Goal: Navigation & Orientation: Find specific page/section

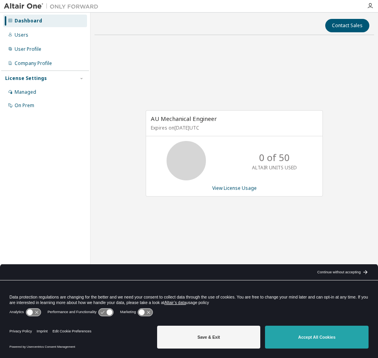
click at [334, 334] on button "Accept All Cookies" at bounding box center [317, 337] width 104 height 23
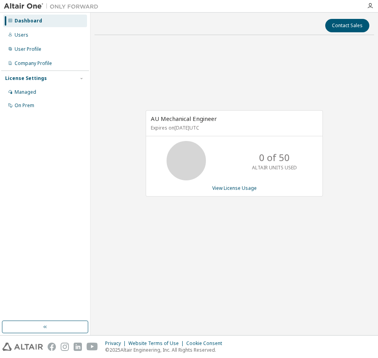
click at [77, 80] on div "License Settings" at bounding box center [45, 78] width 80 height 7
click at [38, 93] on div "Managed" at bounding box center [45, 92] width 84 height 13
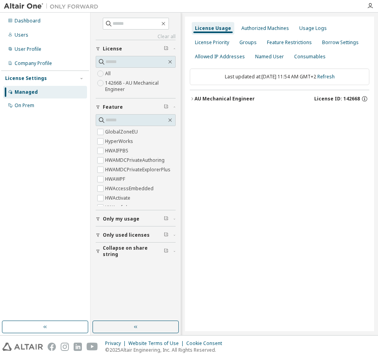
click at [124, 84] on label "142668 - AU Mechanical Engineer" at bounding box center [140, 86] width 71 height 16
click at [192, 96] on button "AU Mechanical Engineer License ID: 142668" at bounding box center [280, 98] width 180 height 17
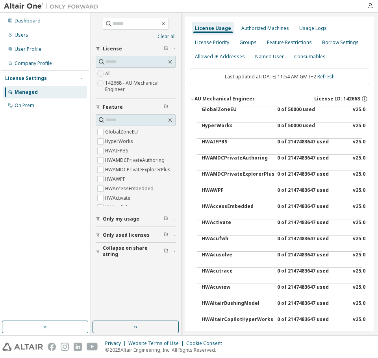
click at [192, 96] on button "AU Mechanical Engineer License ID: 142668" at bounding box center [280, 98] width 180 height 17
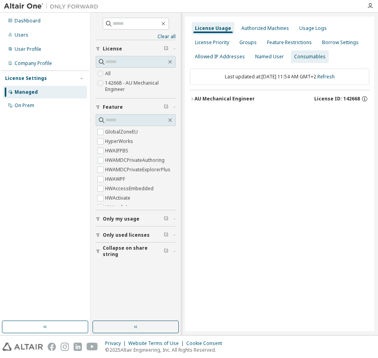
click at [300, 55] on div "Consumables" at bounding box center [310, 57] width 32 height 6
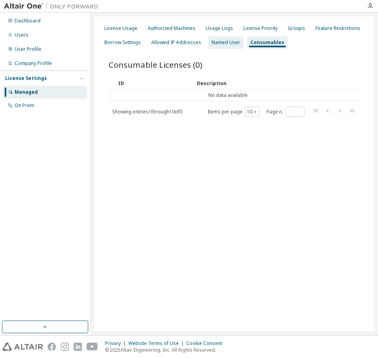
click at [216, 48] on div "Named User" at bounding box center [226, 42] width 35 height 13
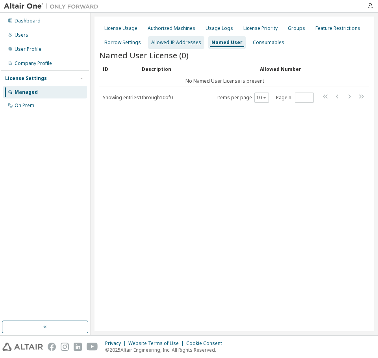
click at [166, 42] on div "Allowed IP Addresses" at bounding box center [176, 42] width 50 height 6
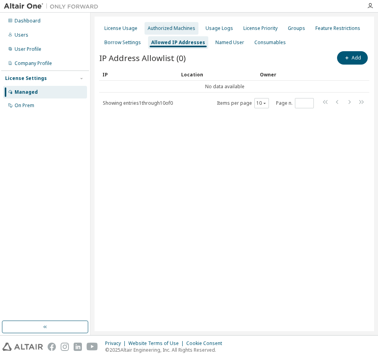
click at [177, 29] on div "Authorized Machines" at bounding box center [172, 28] width 48 height 6
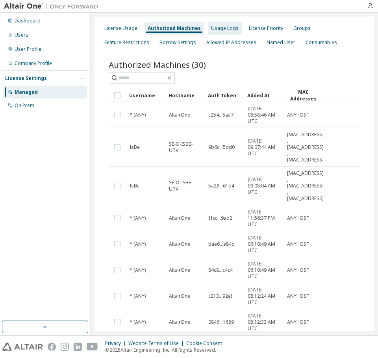
click at [225, 25] on div "Usage Logs" at bounding box center [225, 28] width 34 height 13
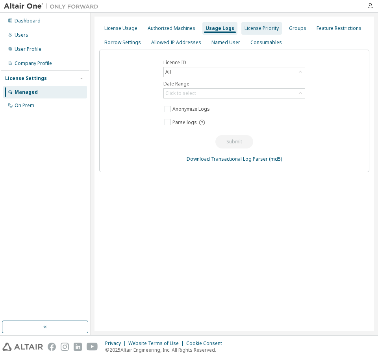
click at [251, 32] on div "License Priority" at bounding box center [262, 28] width 34 height 6
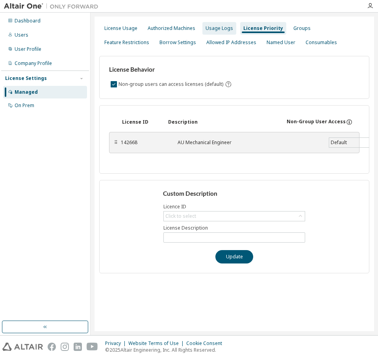
click at [231, 28] on div "Usage Logs" at bounding box center [220, 28] width 34 height 13
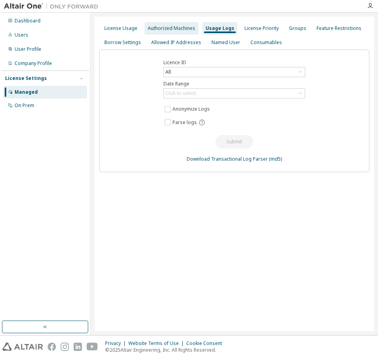
click at [177, 28] on div "Authorized Machines" at bounding box center [172, 28] width 48 height 6
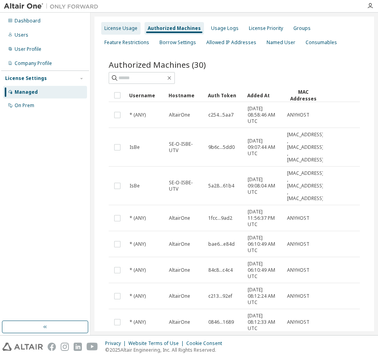
click at [122, 24] on div "License Usage" at bounding box center [120, 28] width 39 height 13
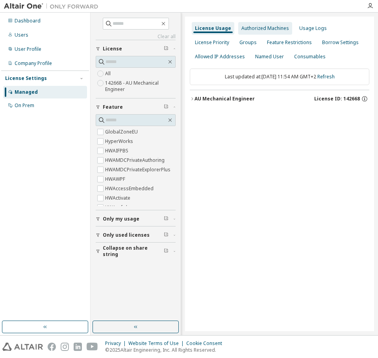
click at [250, 25] on div "Authorized Machines" at bounding box center [266, 28] width 48 height 6
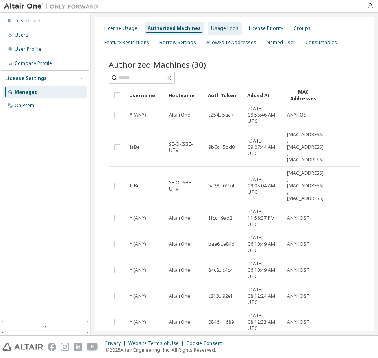
click at [211, 27] on div "Usage Logs" at bounding box center [225, 28] width 28 height 6
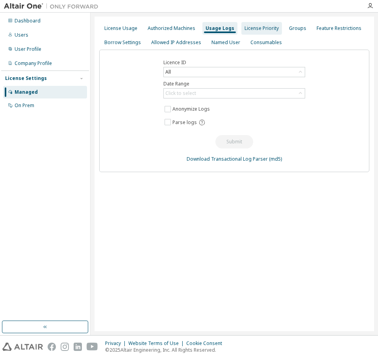
click at [245, 29] on div "License Priority" at bounding box center [262, 28] width 34 height 6
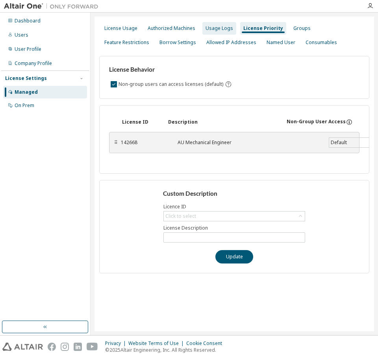
click at [220, 30] on div "Usage Logs" at bounding box center [220, 28] width 28 height 6
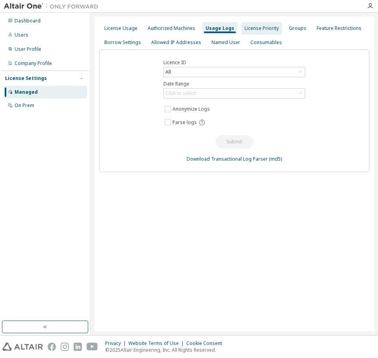
click at [249, 30] on div "License Priority" at bounding box center [262, 28] width 34 height 6
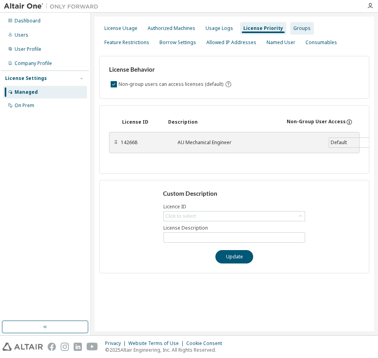
click at [291, 32] on div "Groups" at bounding box center [303, 28] width 24 height 13
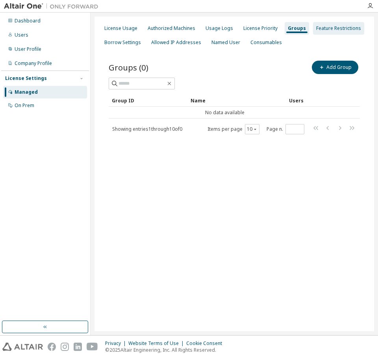
click at [317, 28] on div "Feature Restrictions" at bounding box center [339, 28] width 45 height 6
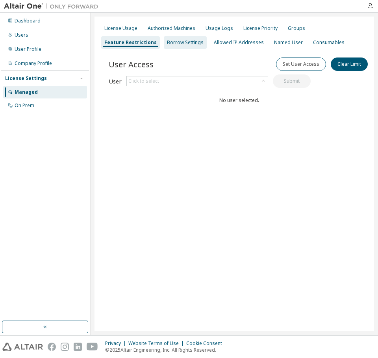
click at [164, 48] on div "Borrow Settings" at bounding box center [185, 42] width 43 height 13
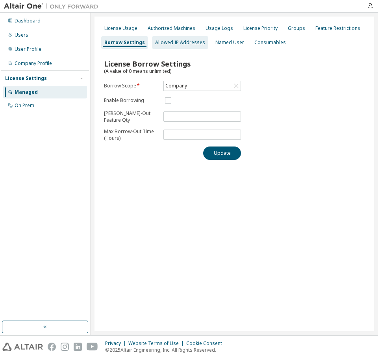
click at [171, 44] on div "Allowed IP Addresses" at bounding box center [180, 42] width 50 height 6
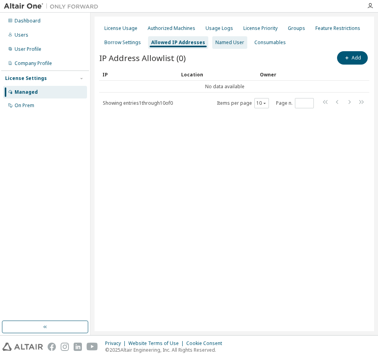
click at [218, 45] on div "Named User" at bounding box center [230, 42] width 29 height 6
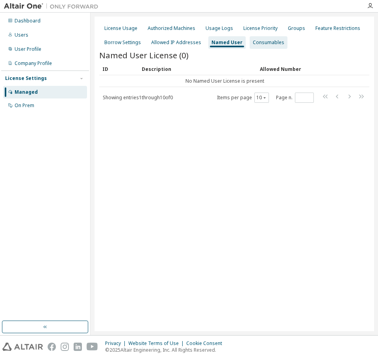
click at [253, 41] on div "Consumables" at bounding box center [269, 42] width 32 height 6
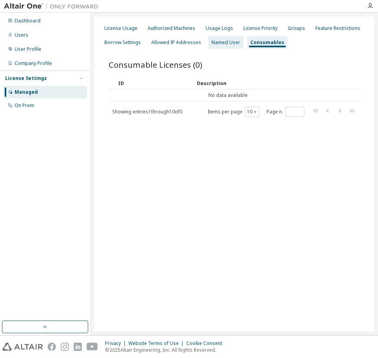
click at [225, 42] on div "Named User" at bounding box center [226, 42] width 29 height 6
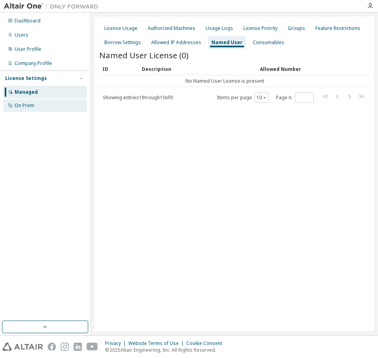
click at [54, 109] on div "On Prem" at bounding box center [45, 105] width 84 height 13
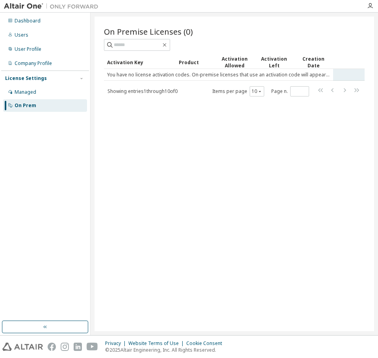
click at [158, 74] on td "You have no license activation codes. On-premise licenses that use an activatio…" at bounding box center [218, 75] width 229 height 12
click at [225, 176] on div "On Premise Licenses (0) Clear Load Save Save As Field Operator Value Select fil…" at bounding box center [235, 174] width 280 height 315
click at [42, 68] on div "Company Profile" at bounding box center [45, 63] width 84 height 13
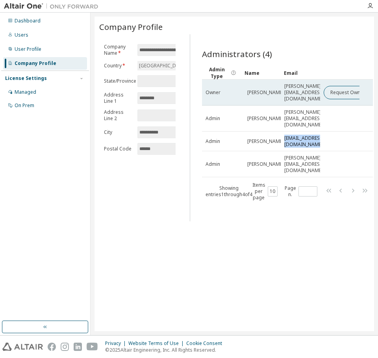
drag, startPoint x: 286, startPoint y: 131, endPoint x: 282, endPoint y: 97, distance: 34.2
click at [372, 131] on div "Administrators (4) Clear Load Save Save As Field Operator Value Select filter S…" at bounding box center [285, 130] width 184 height 183
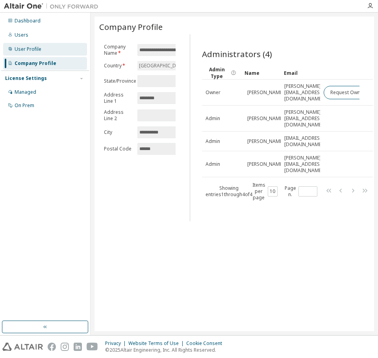
click at [34, 48] on div "User Profile" at bounding box center [28, 49] width 27 height 6
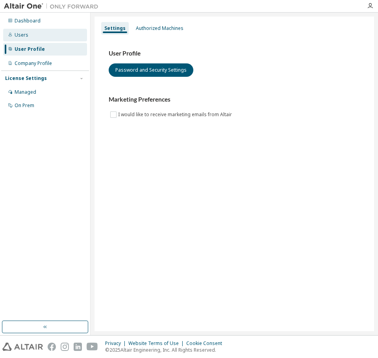
click at [32, 32] on div "Users" at bounding box center [45, 35] width 84 height 13
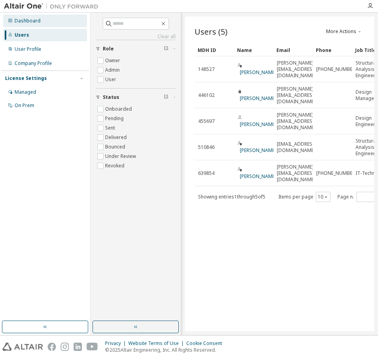
click at [32, 24] on div "Dashboard" at bounding box center [28, 21] width 26 height 6
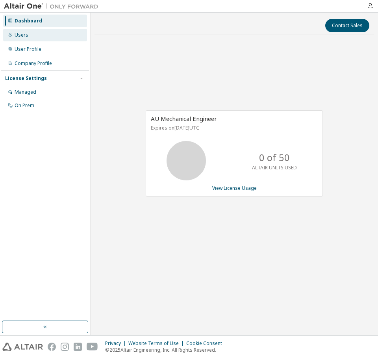
click at [35, 40] on div "Users" at bounding box center [45, 35] width 84 height 13
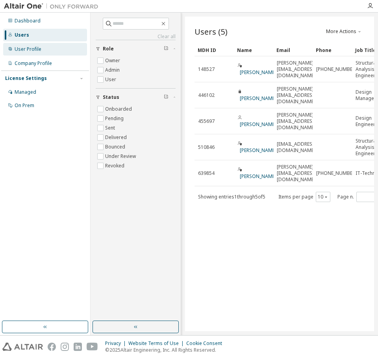
click at [35, 47] on div "User Profile" at bounding box center [28, 49] width 27 height 6
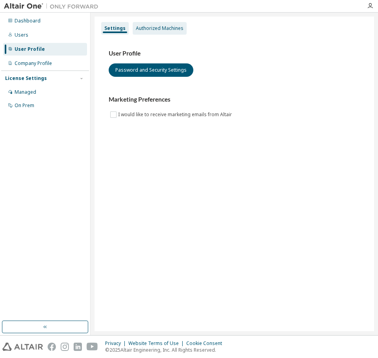
click at [143, 27] on div "Authorized Machines" at bounding box center [160, 28] width 48 height 6
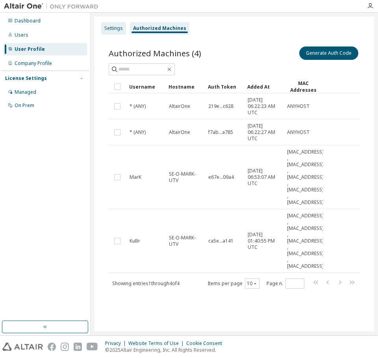
click at [105, 26] on div "Settings" at bounding box center [113, 28] width 19 height 6
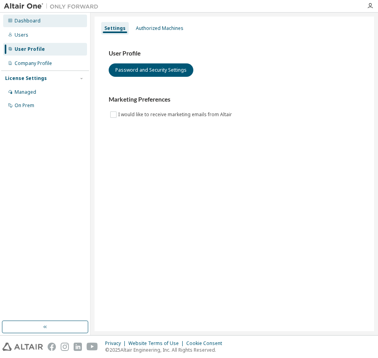
click at [52, 26] on div "Dashboard" at bounding box center [45, 21] width 84 height 13
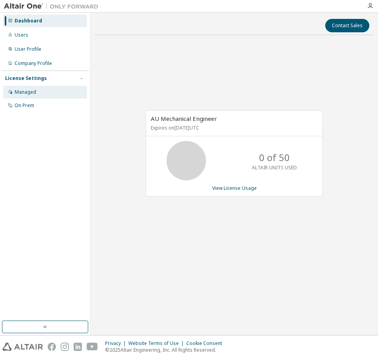
click at [44, 91] on div "Managed" at bounding box center [45, 92] width 84 height 13
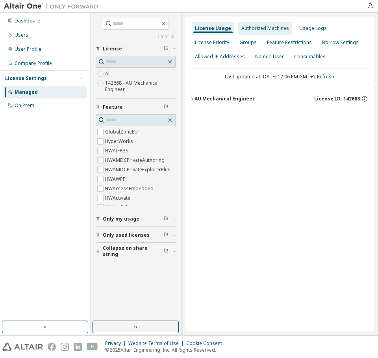
click at [265, 30] on div "Authorized Machines" at bounding box center [266, 28] width 48 height 6
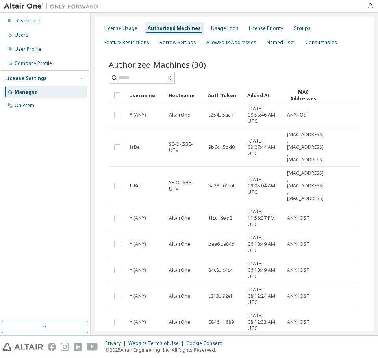
click at [262, 99] on div "Added At" at bounding box center [264, 95] width 33 height 13
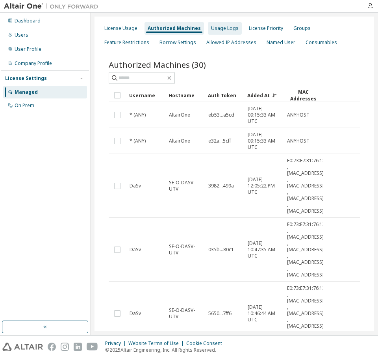
click at [223, 32] on div "Usage Logs" at bounding box center [225, 28] width 34 height 13
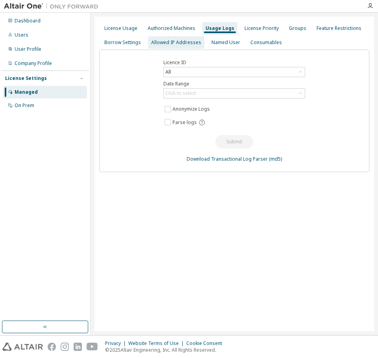
click at [190, 43] on div "Allowed IP Addresses" at bounding box center [176, 42] width 50 height 6
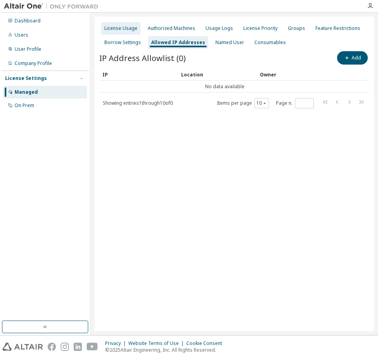
click at [127, 32] on div "License Usage" at bounding box center [120, 28] width 33 height 6
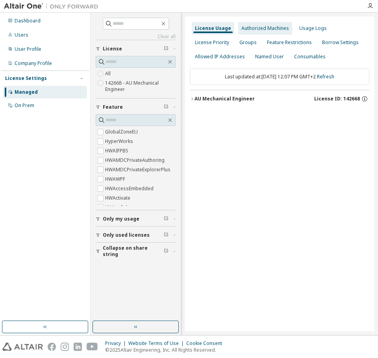
click at [258, 32] on div "Authorized Machines" at bounding box center [266, 28] width 54 height 13
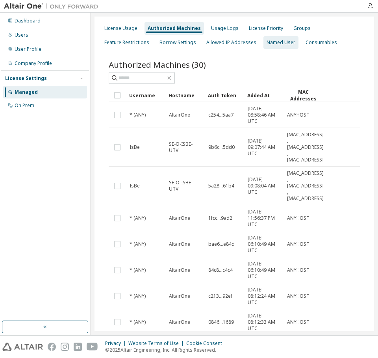
click at [267, 39] on div "Named User" at bounding box center [281, 42] width 29 height 6
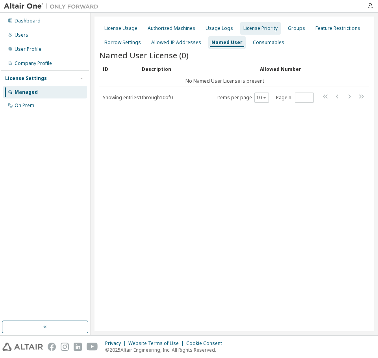
click at [258, 31] on div "License Priority" at bounding box center [261, 28] width 34 height 6
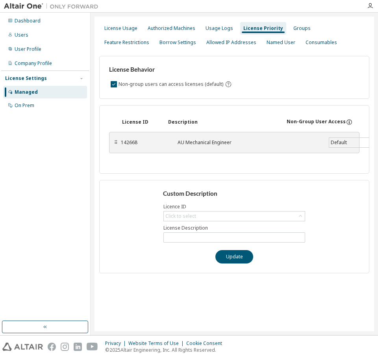
click at [281, 29] on div "License Usage Authorized Machines Usage Logs License Priority Groups Feature Re…" at bounding box center [234, 35] width 270 height 28
click at [294, 28] on div "Groups" at bounding box center [302, 28] width 17 height 6
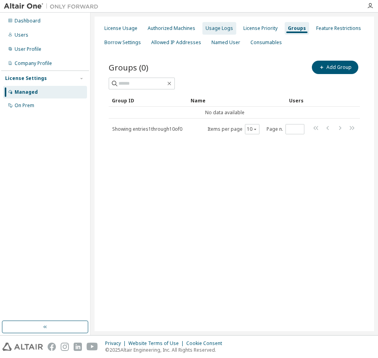
click at [207, 30] on div "Usage Logs" at bounding box center [220, 28] width 28 height 6
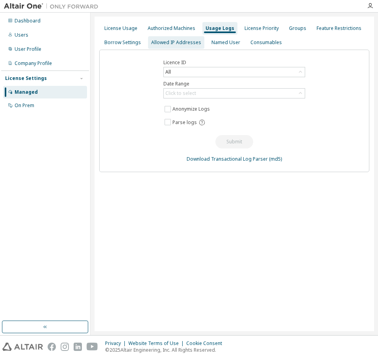
click at [171, 42] on div "Allowed IP Addresses" at bounding box center [176, 42] width 50 height 6
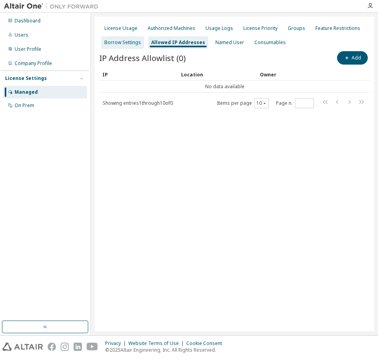
click at [124, 43] on div "Borrow Settings" at bounding box center [122, 42] width 37 height 6
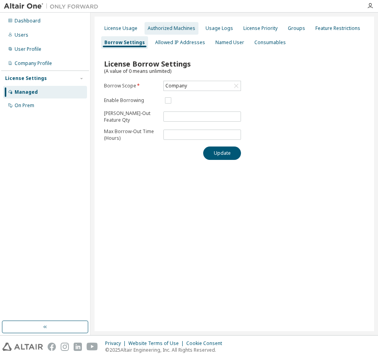
click at [173, 23] on div "Authorized Machines" at bounding box center [172, 28] width 54 height 13
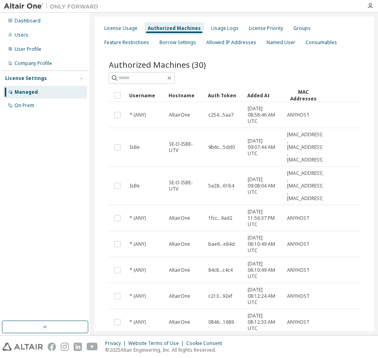
click at [259, 95] on div "Added At" at bounding box center [264, 95] width 33 height 13
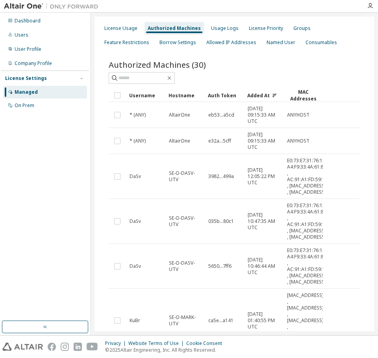
click at [259, 95] on div "Added At" at bounding box center [264, 95] width 33 height 13
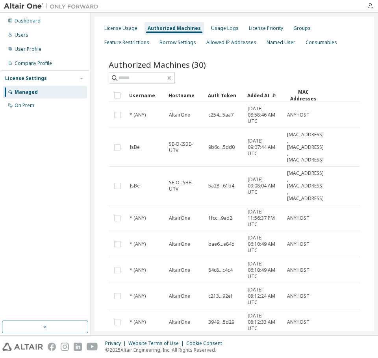
click at [259, 95] on div "Added At" at bounding box center [264, 95] width 33 height 13
